Goal: Task Accomplishment & Management: Manage account settings

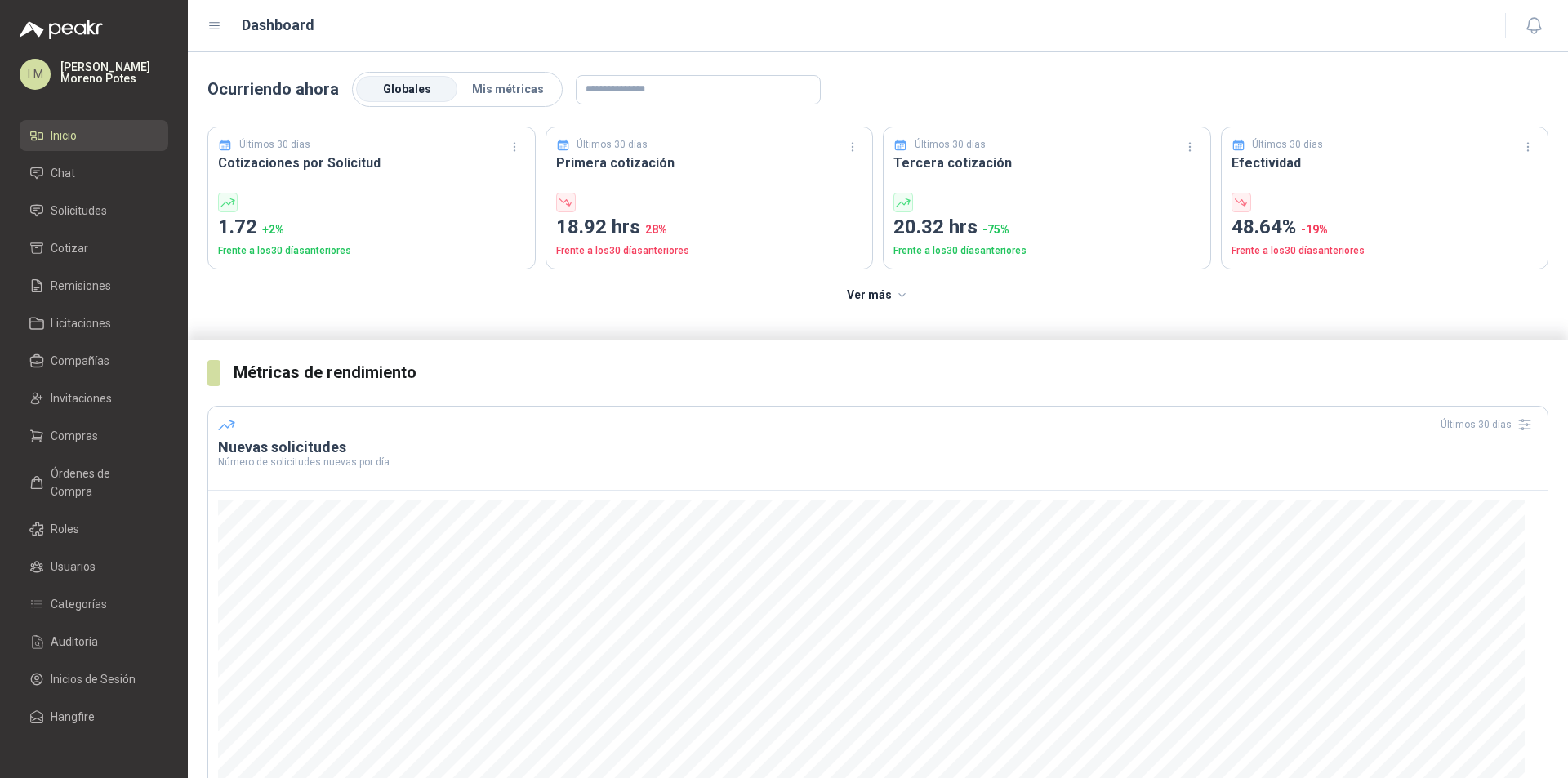
click at [46, 66] on div "LM" at bounding box center [35, 74] width 31 height 31
click at [68, 739] on menu "LM [PERSON_NAME] Inicio Chat Solicitudes Cotizar Remisiones Licitaciones Compañ…" at bounding box center [94, 389] width 188 height 778
click at [121, 738] on menu "LM [PERSON_NAME] Inicio Chat Solicitudes Cotizar Remisiones Licitaciones Compañ…" at bounding box center [94, 389] width 188 height 778
click at [111, 670] on link "Inicios de Sesión" at bounding box center [94, 679] width 148 height 31
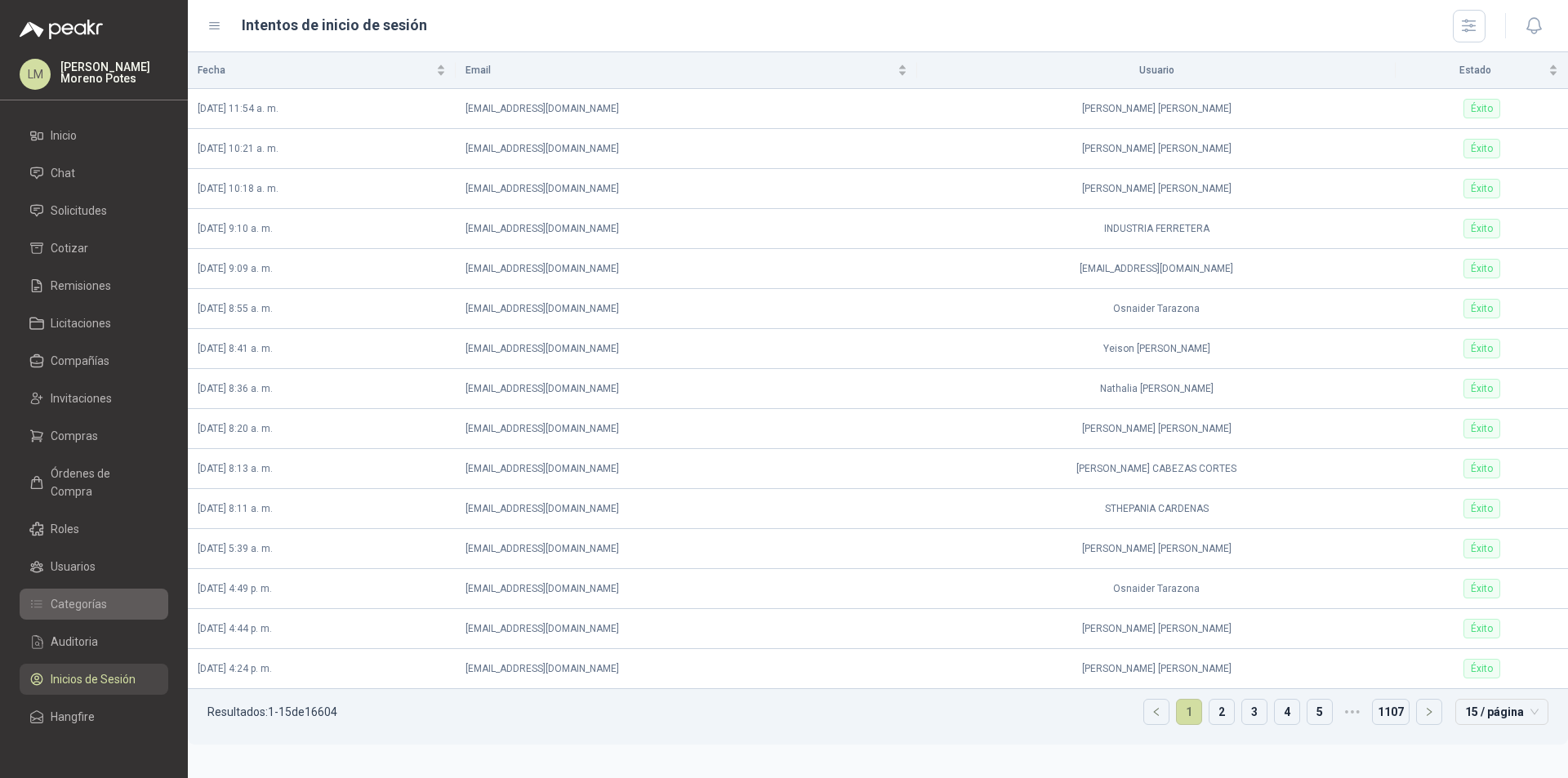
click at [94, 595] on span "Categorías" at bounding box center [78, 603] width 56 height 18
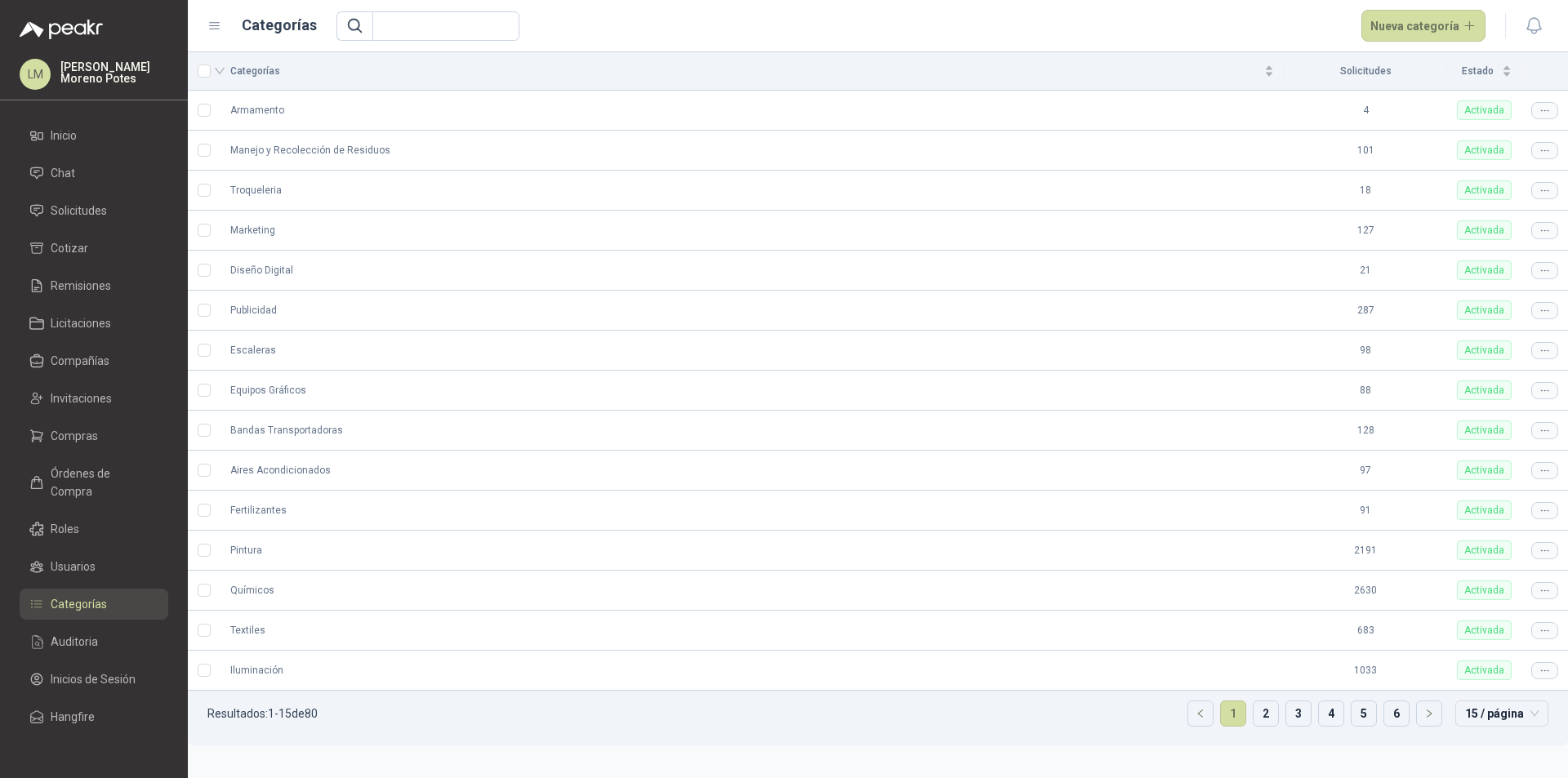
click at [23, 78] on div "LM" at bounding box center [35, 74] width 31 height 31
click at [92, 755] on menu "LM [PERSON_NAME] Inicio Chat Solicitudes Cotizar Remisiones Licitaciones Compañ…" at bounding box center [94, 389] width 188 height 778
click at [11, 80] on div "LM [PERSON_NAME]" at bounding box center [94, 80] width 188 height 42
click at [23, 71] on div "LM" at bounding box center [35, 74] width 31 height 31
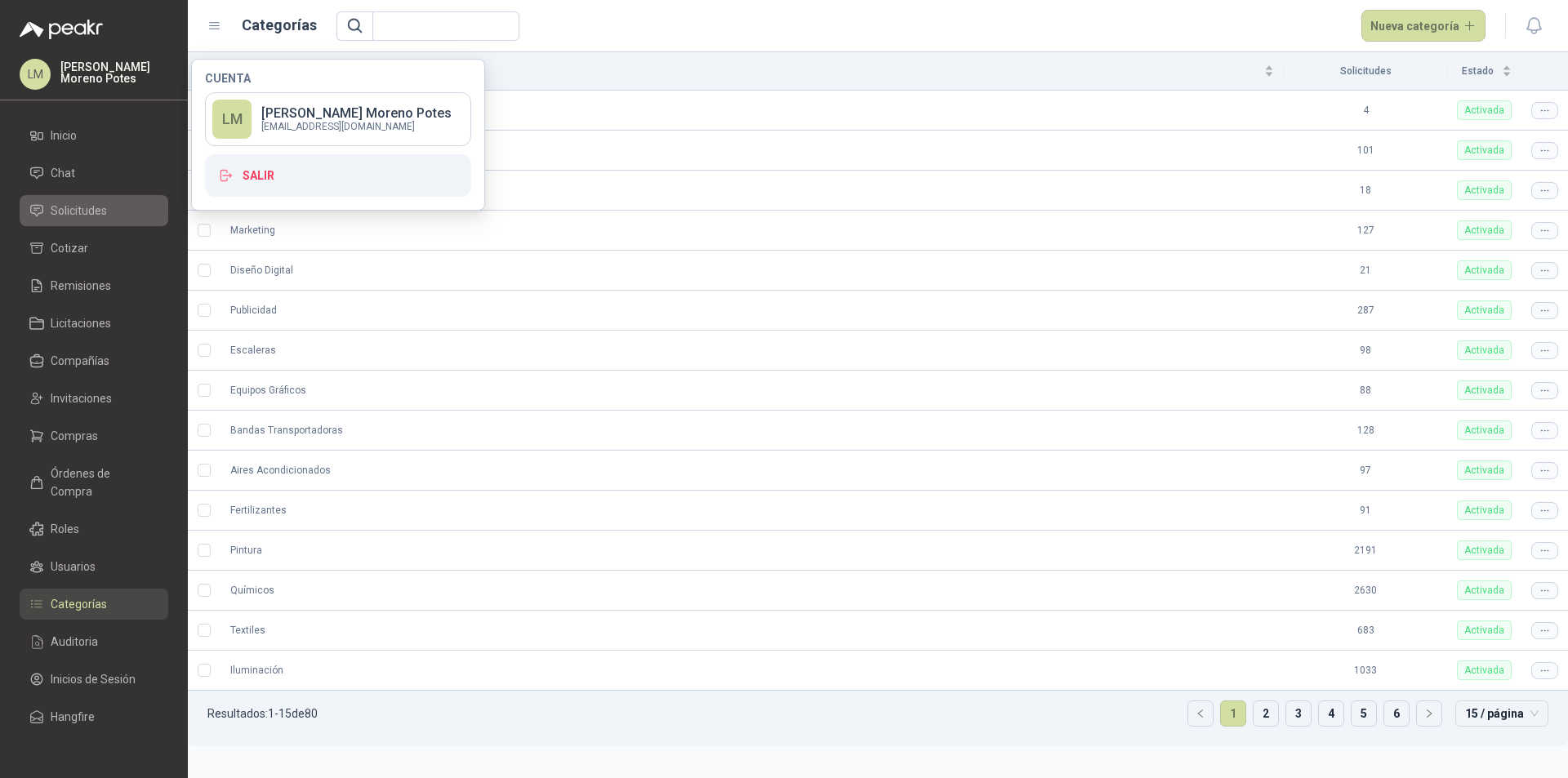
click at [130, 200] on link "Solicitudes" at bounding box center [94, 210] width 148 height 31
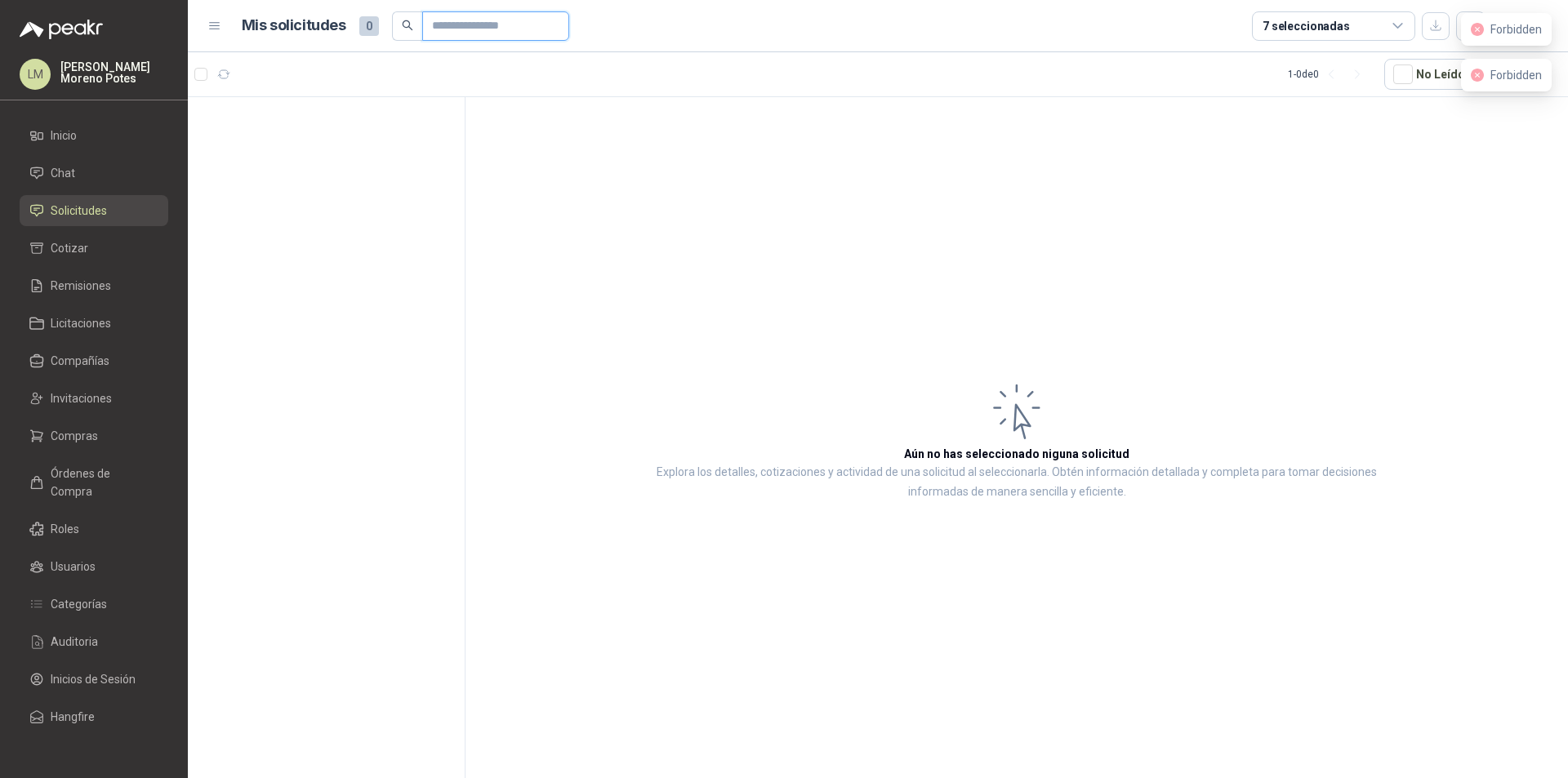
click at [451, 28] on input "text" at bounding box center [489, 26] width 114 height 28
click at [333, 136] on div at bounding box center [327, 440] width 277 height 687
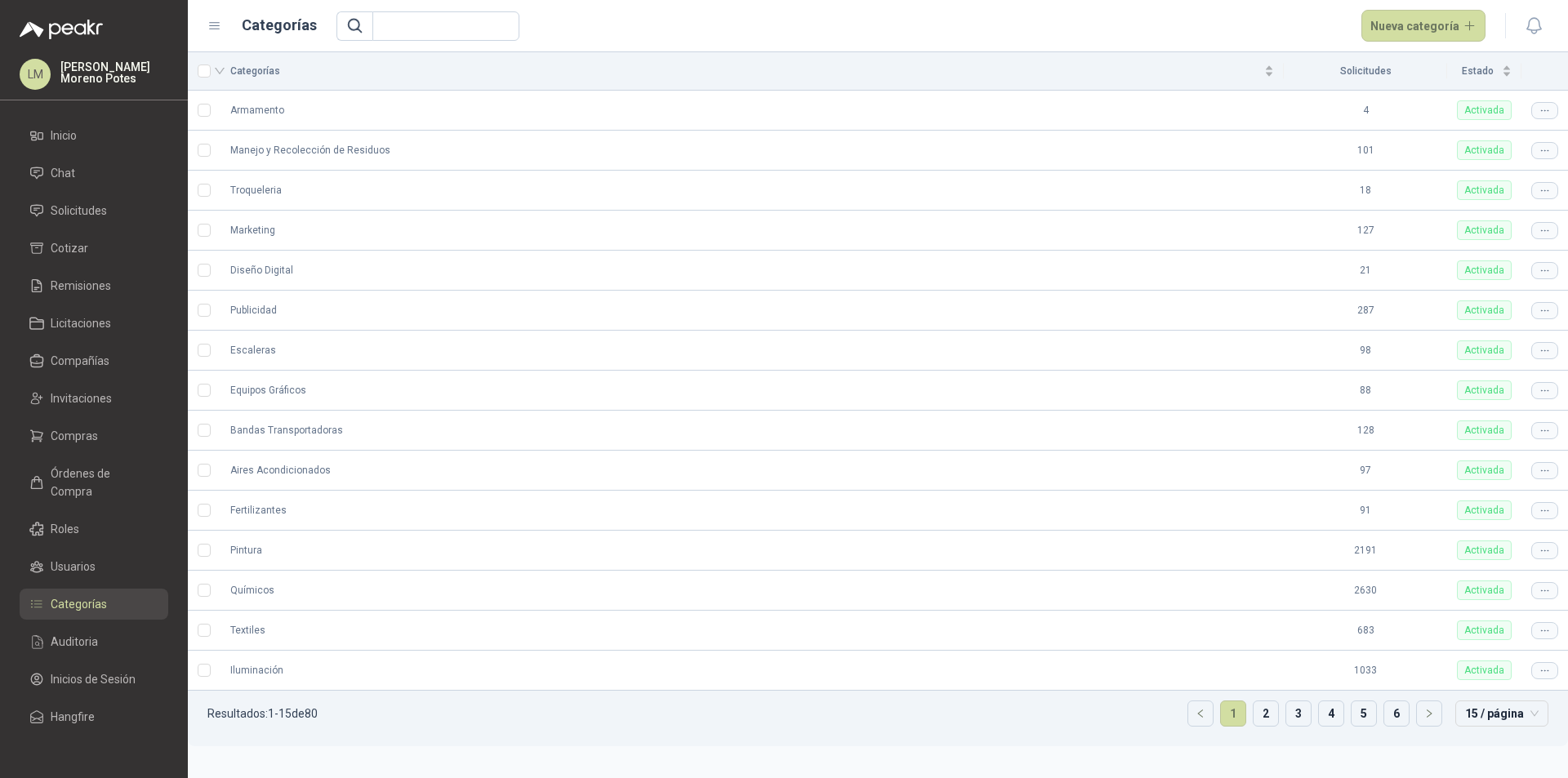
click at [32, 71] on div "LM" at bounding box center [35, 74] width 31 height 31
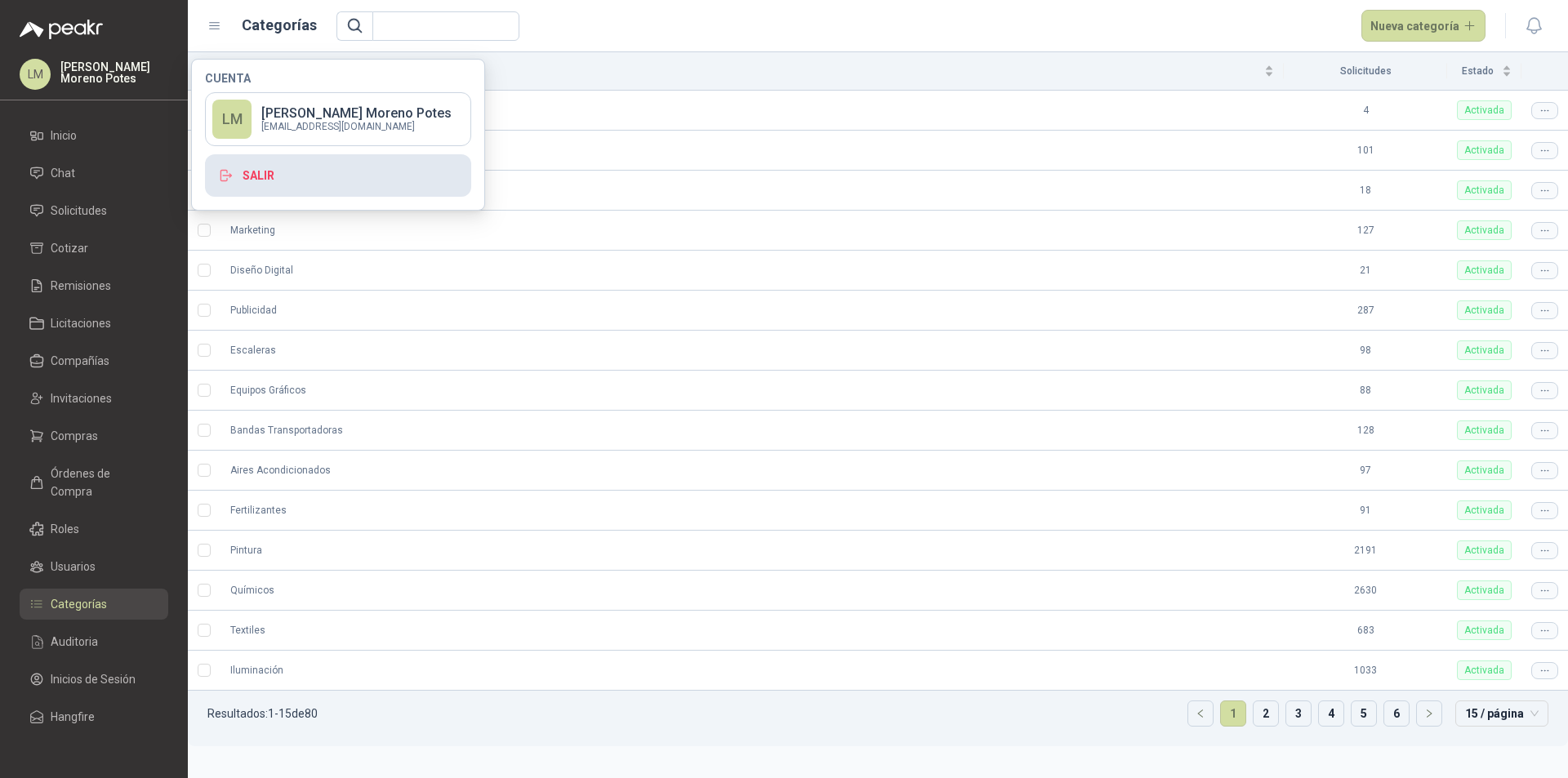
click at [320, 166] on button "Salir" at bounding box center [338, 175] width 266 height 43
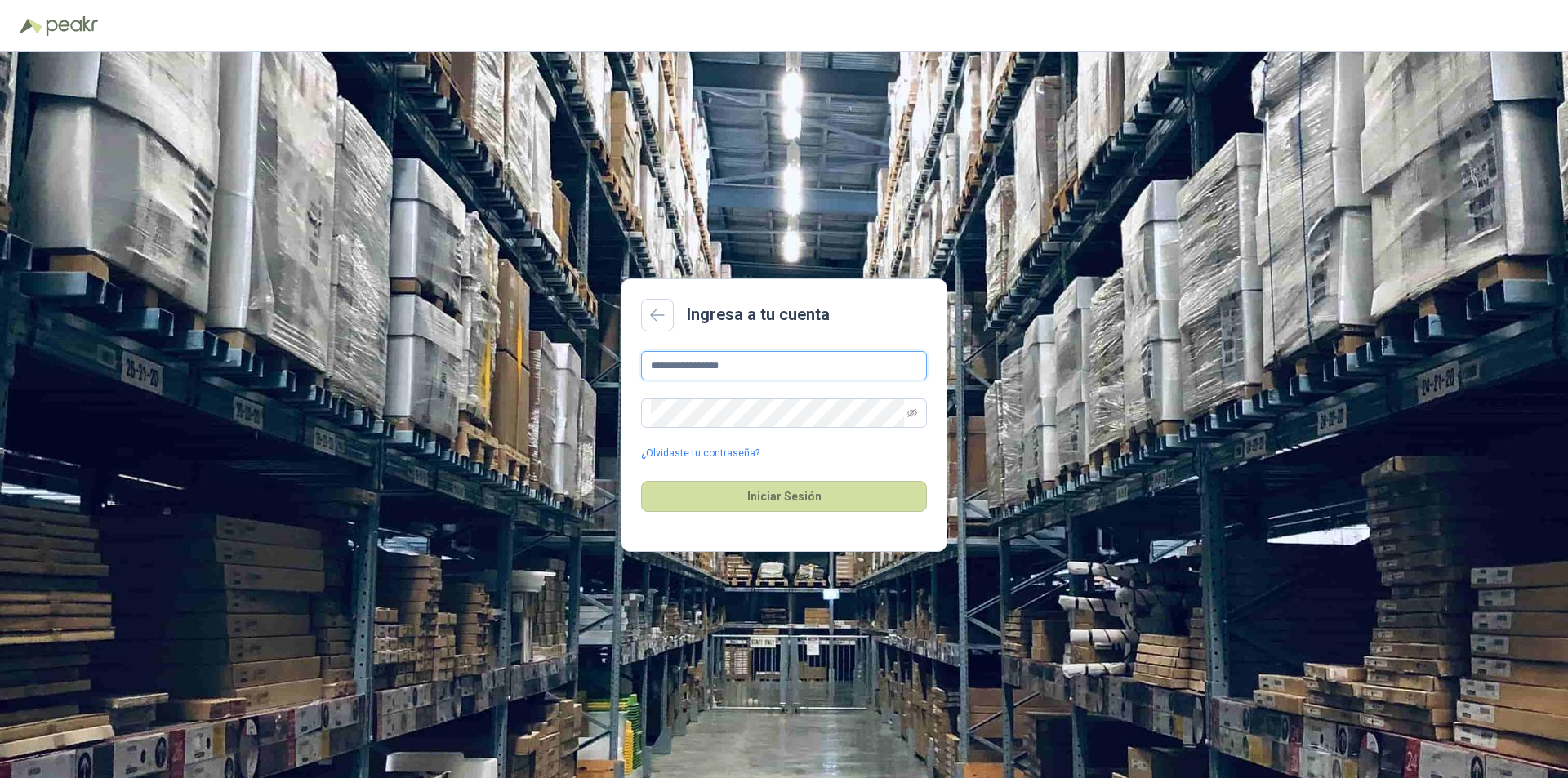
click at [730, 367] on input "**********" at bounding box center [783, 365] width 286 height 29
type input "*"
click at [740, 367] on input "text" at bounding box center [783, 365] width 286 height 29
paste input "**********"
type input "**********"
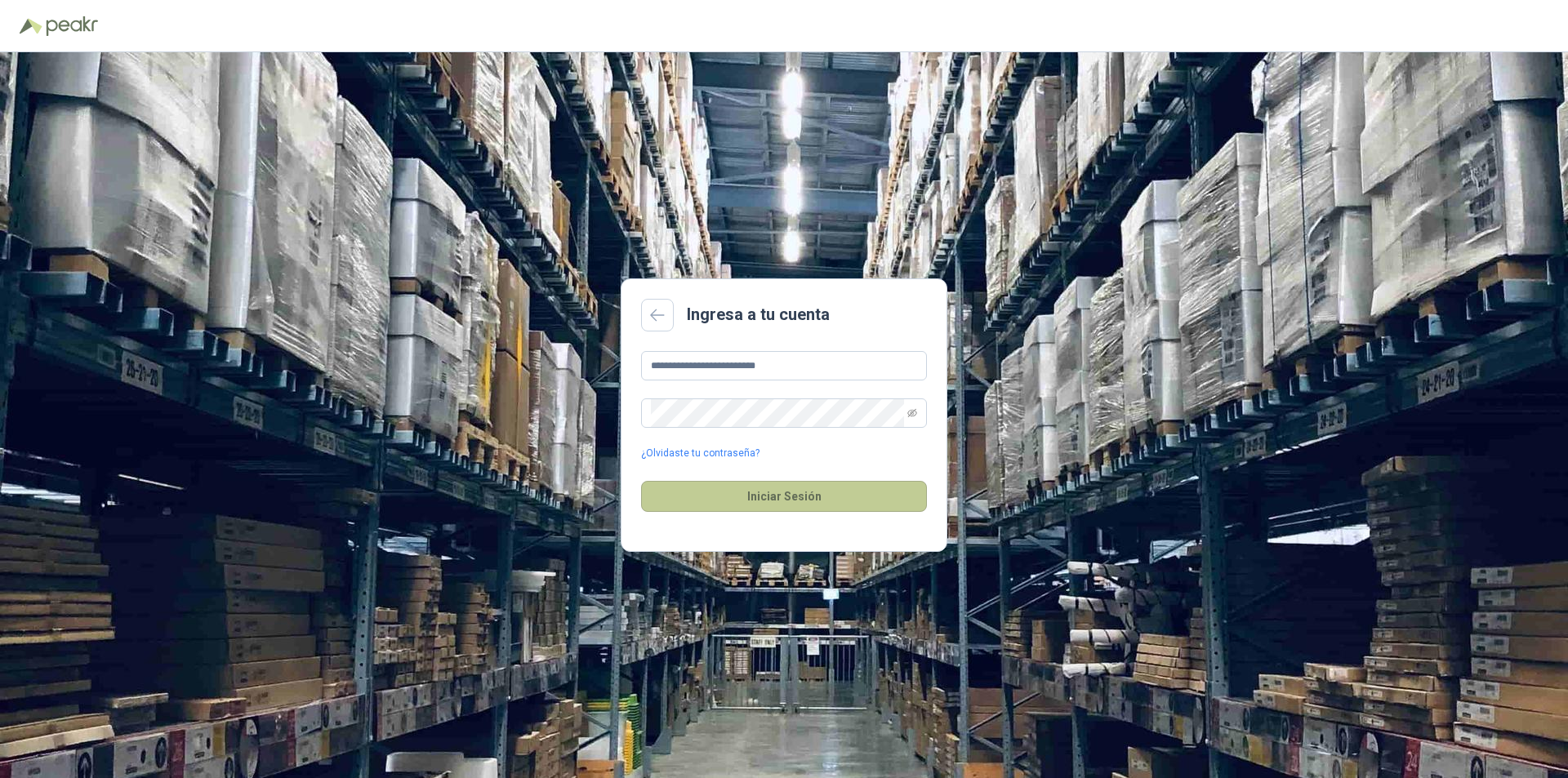
click at [810, 491] on button "Iniciar Sesión" at bounding box center [783, 496] width 286 height 31
